Goal: Task Accomplishment & Management: Use online tool/utility

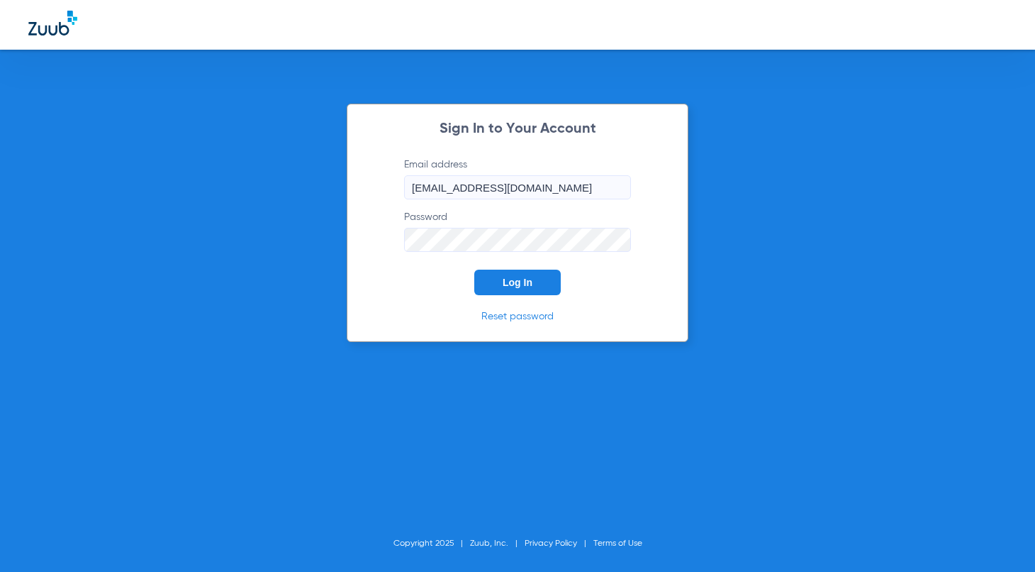
click at [520, 271] on button "Log In" at bounding box center [517, 282] width 87 height 26
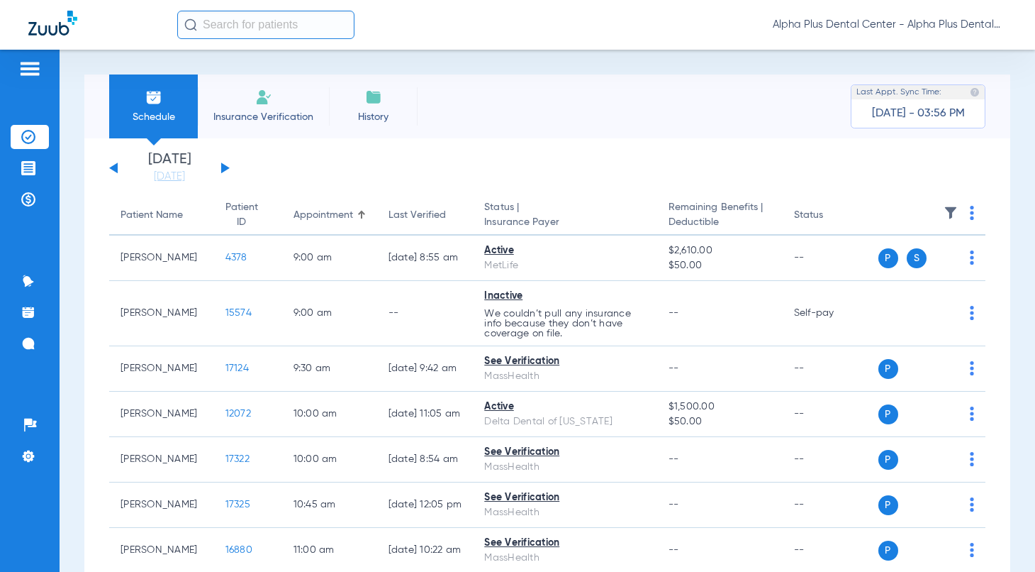
click at [225, 167] on button at bounding box center [225, 167] width 9 height 11
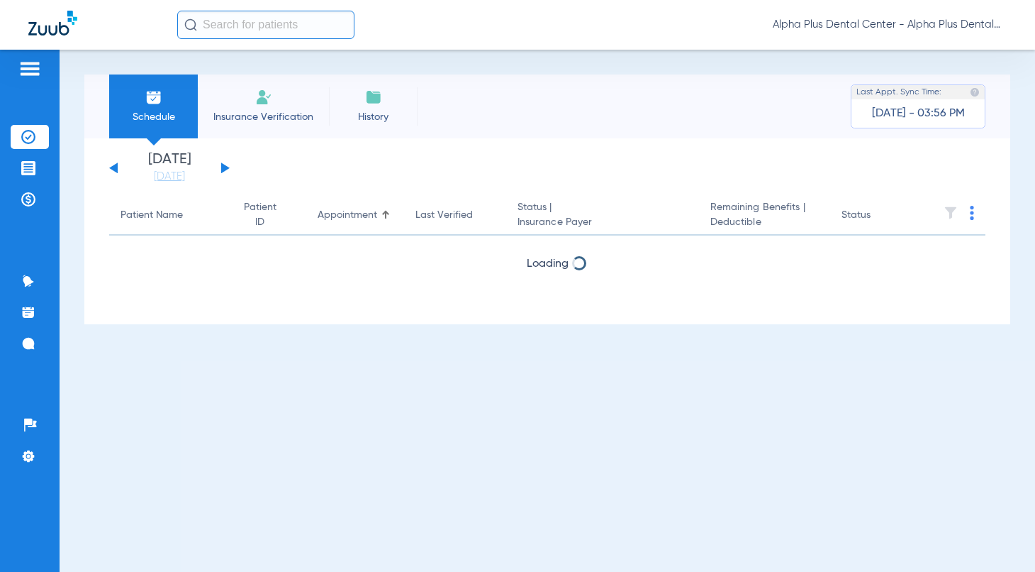
click at [225, 167] on button at bounding box center [225, 167] width 9 height 11
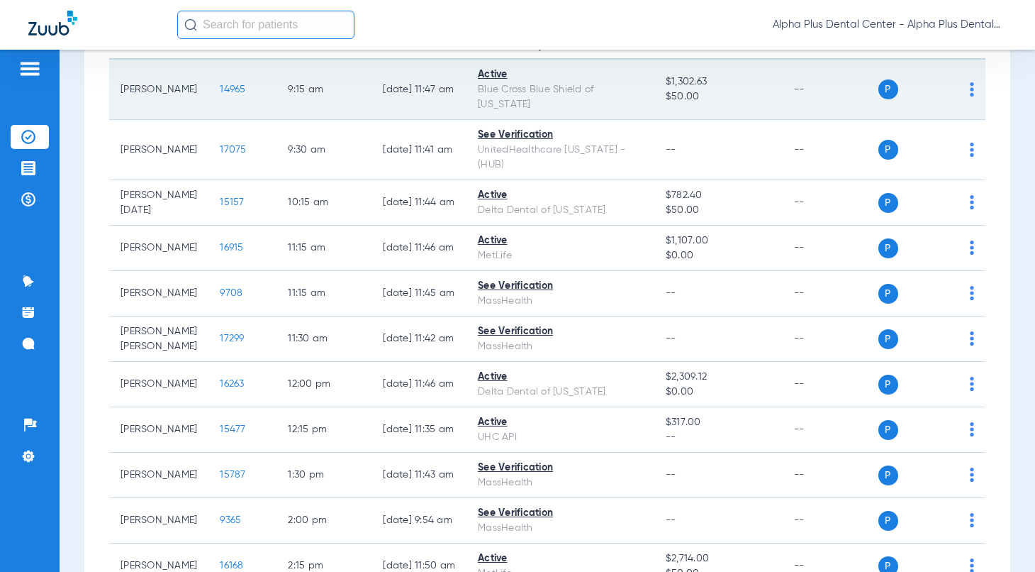
scroll to position [87, 0]
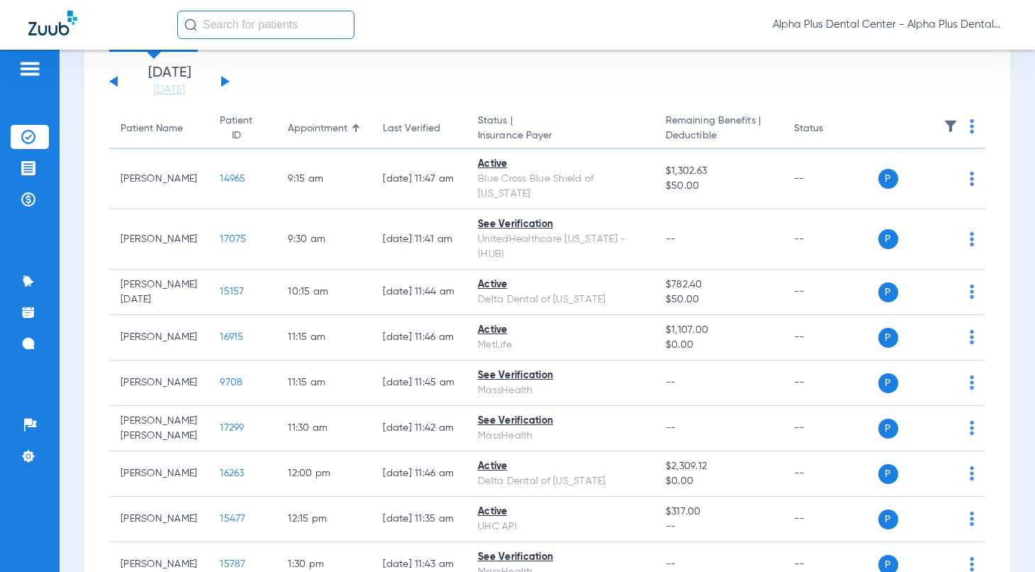
click at [228, 82] on button at bounding box center [225, 81] width 9 height 11
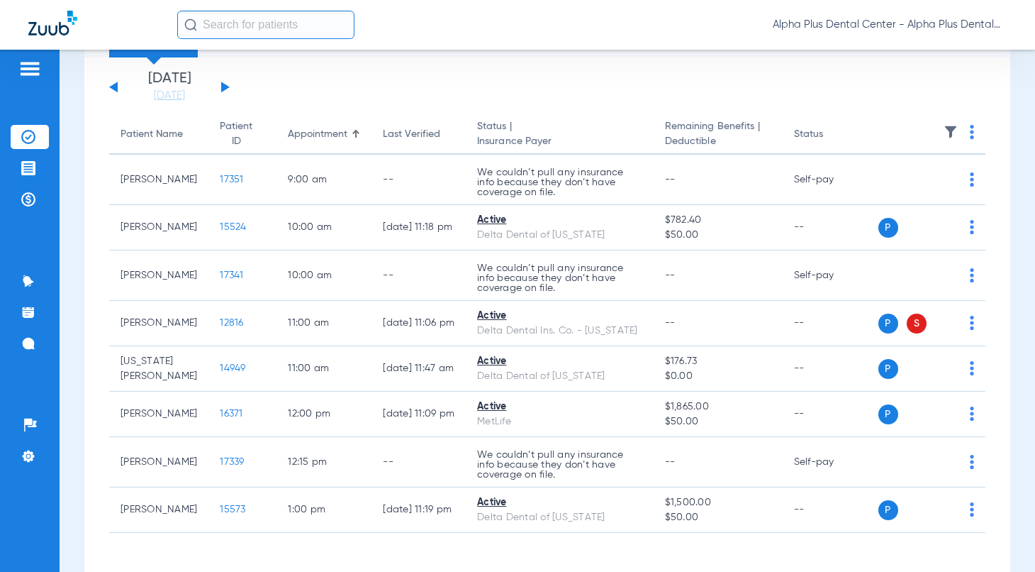
scroll to position [53, 0]
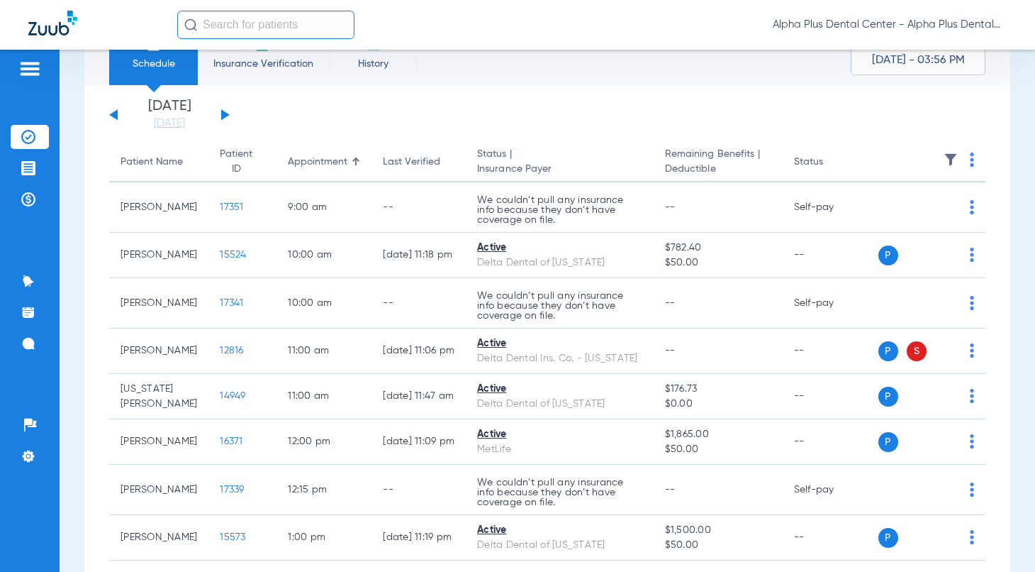
click at [970, 157] on img at bounding box center [972, 159] width 4 height 14
click at [939, 209] on button "Verify All" at bounding box center [906, 215] width 111 height 28
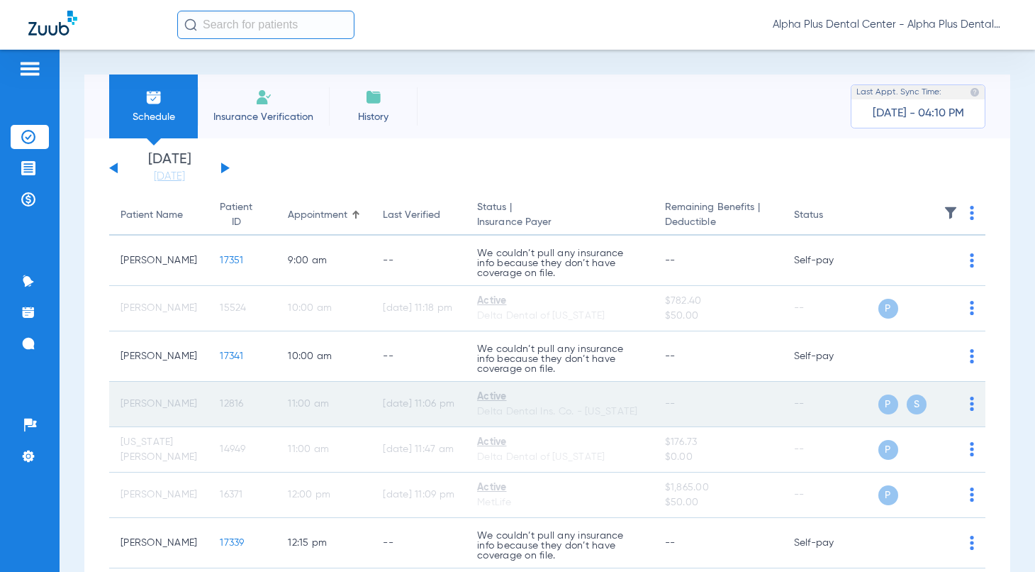
scroll to position [132, 0]
